Goal: Transaction & Acquisition: Purchase product/service

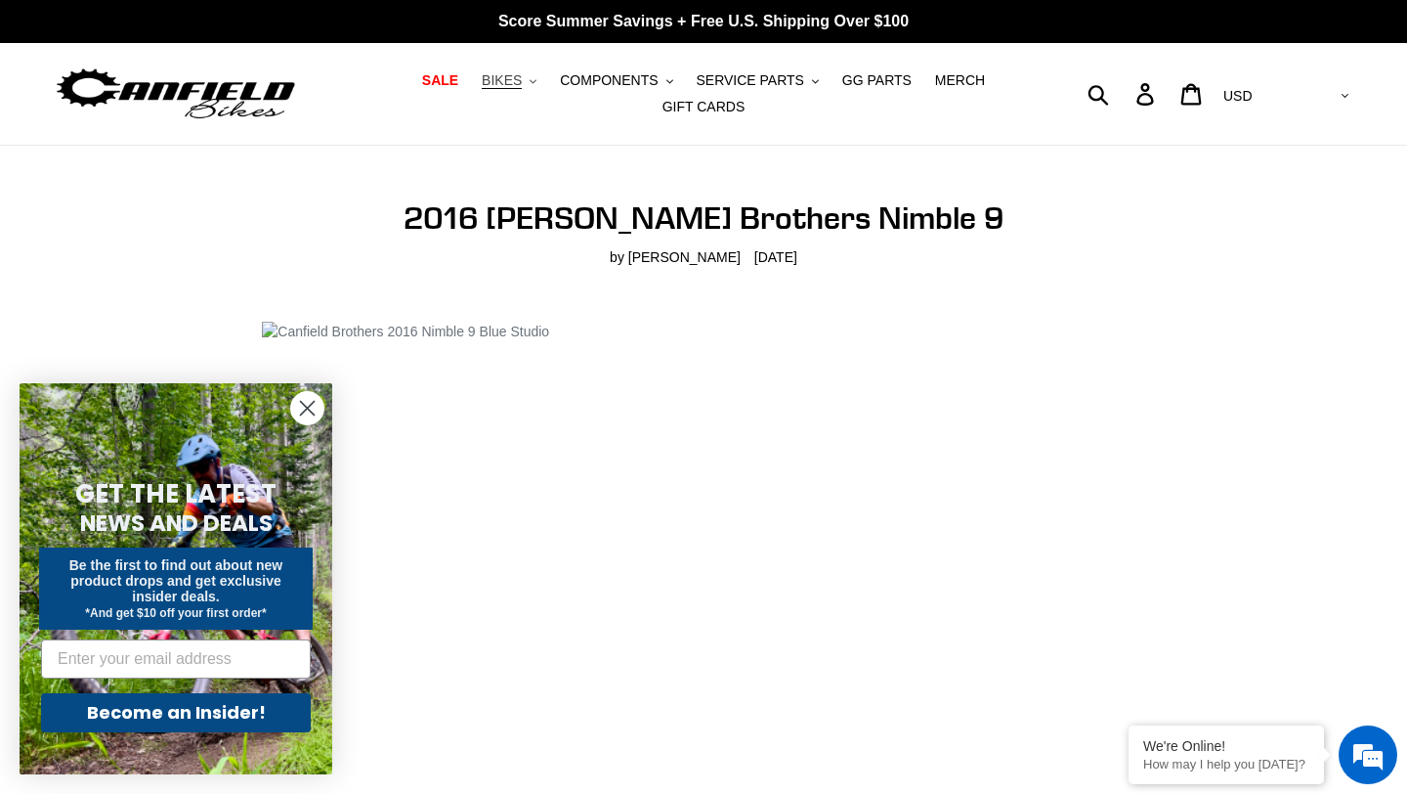
click at [520, 78] on span "BIKES" at bounding box center [502, 80] width 40 height 17
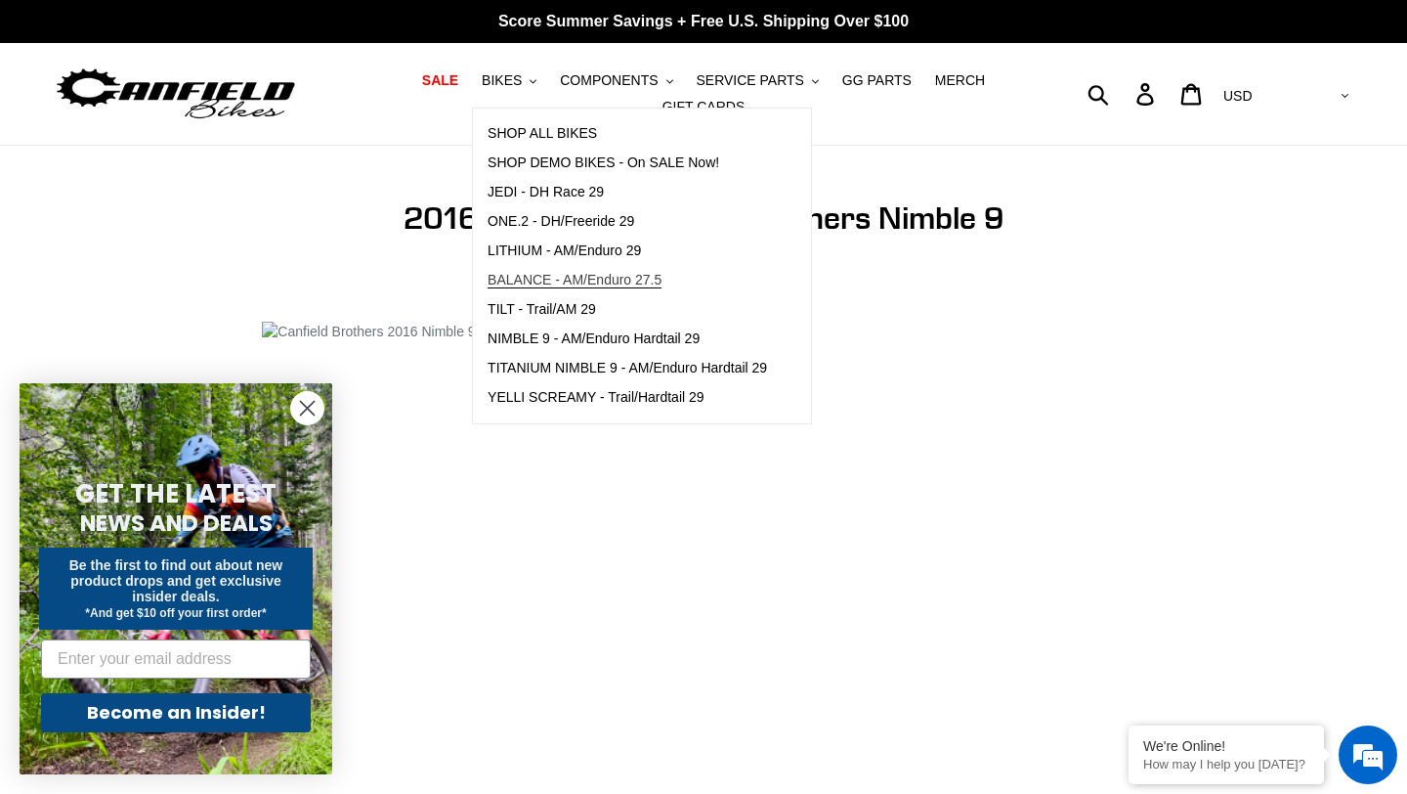
click at [520, 278] on span "BALANCE - AM/Enduro 27.5" at bounding box center [575, 280] width 174 height 17
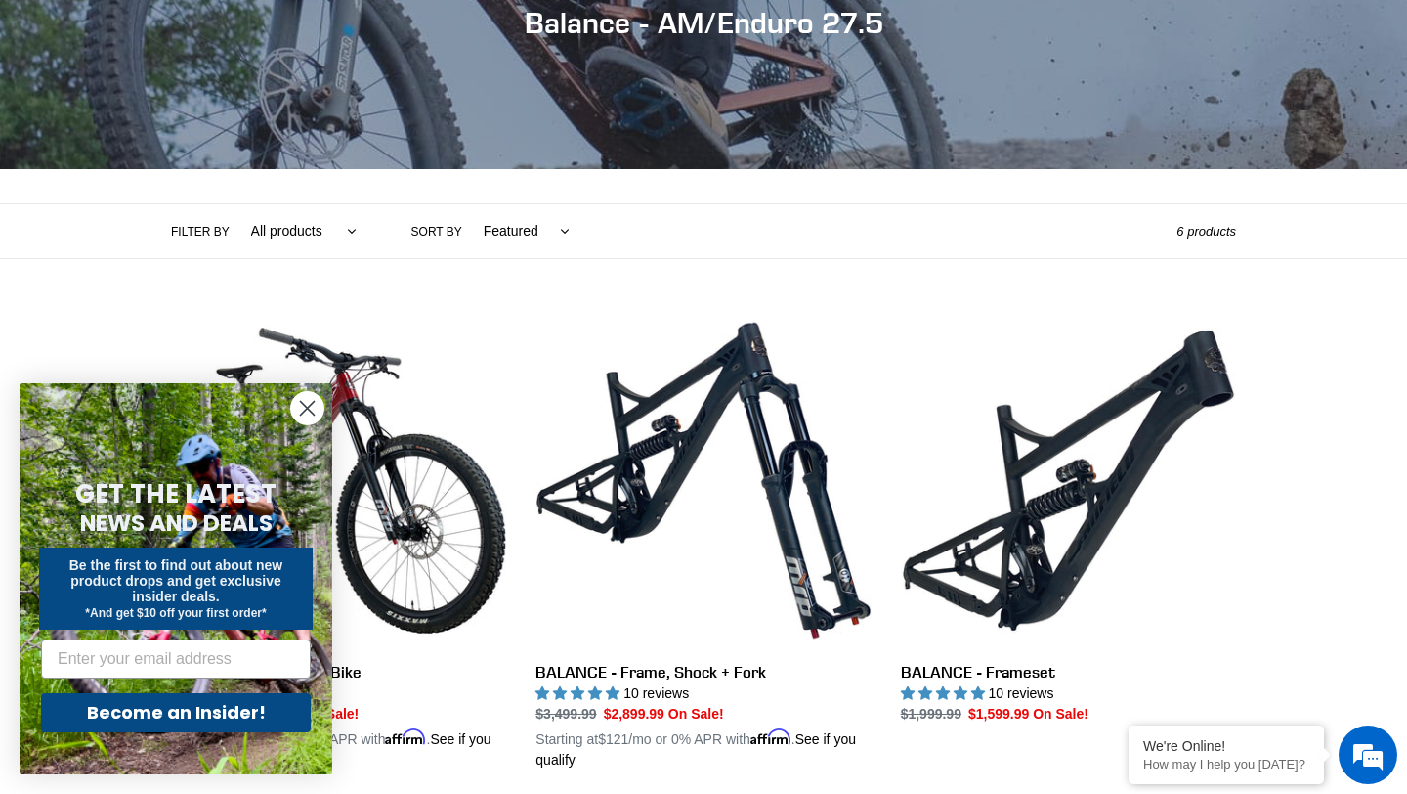
scroll to position [298, 0]
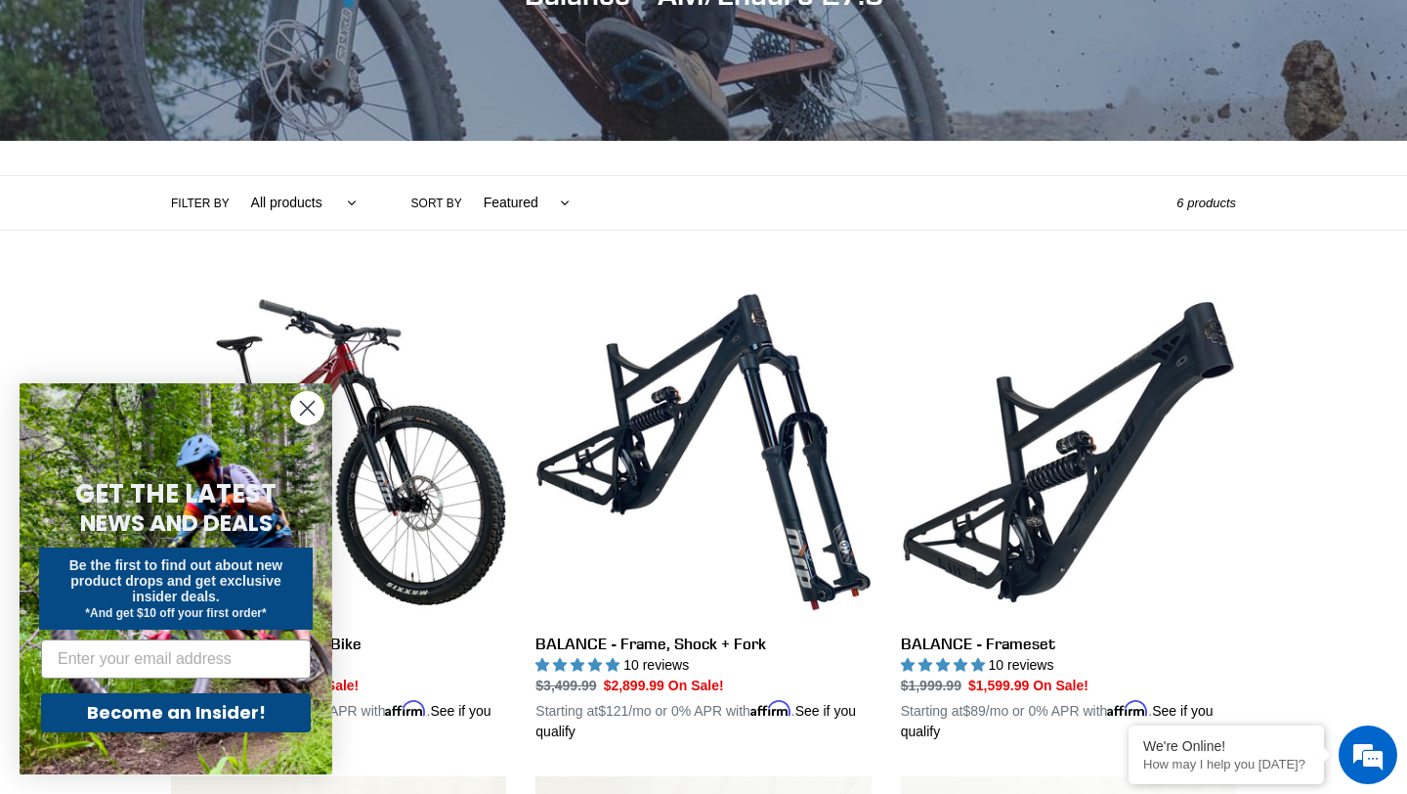
click at [308, 414] on circle "Close dialog" at bounding box center [307, 408] width 32 height 32
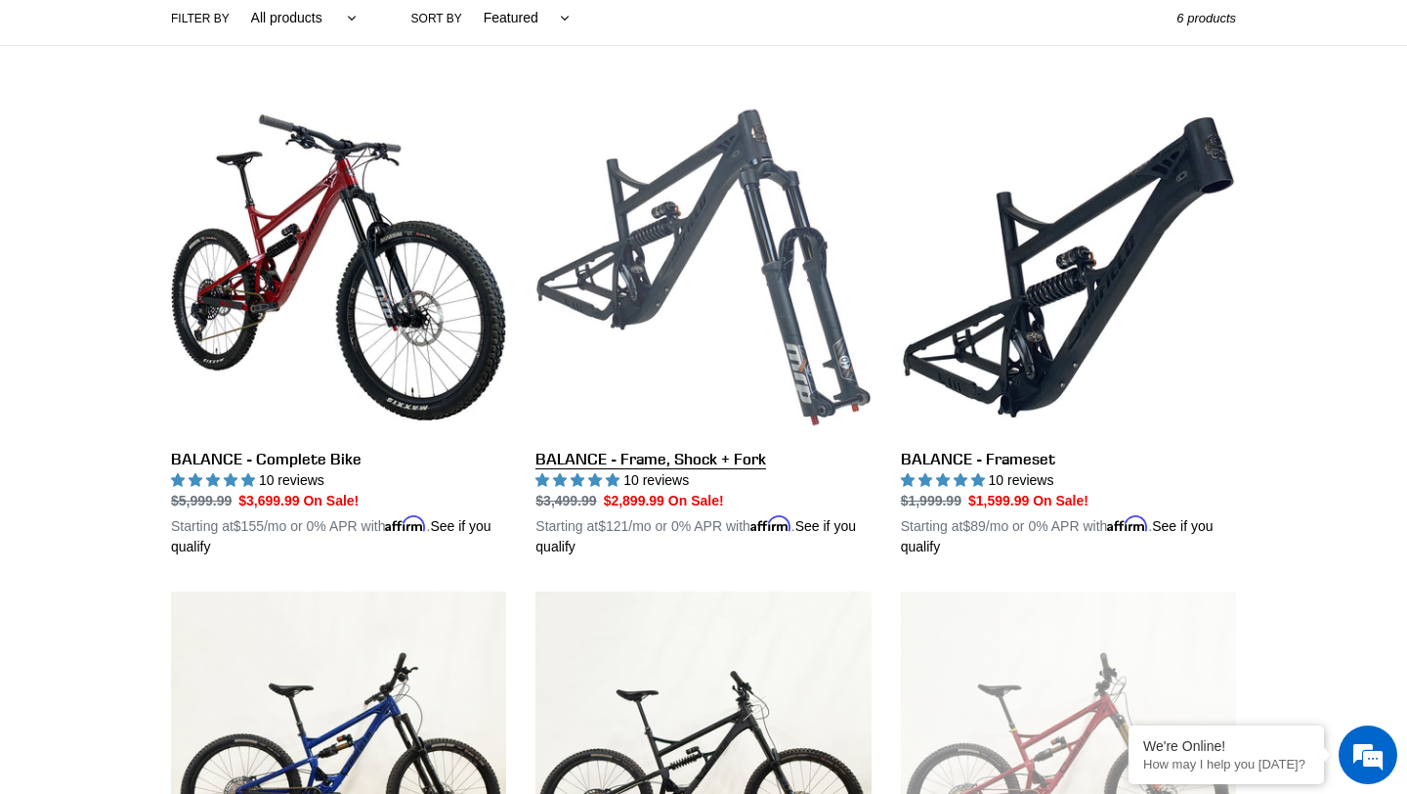
scroll to position [0, 0]
